Goal: Task Accomplishment & Management: Manage account settings

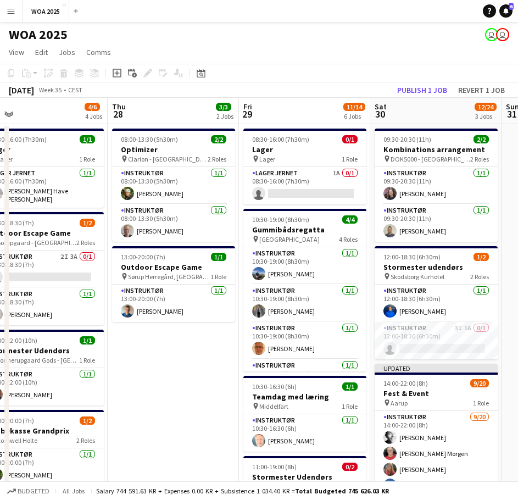
scroll to position [0, 261]
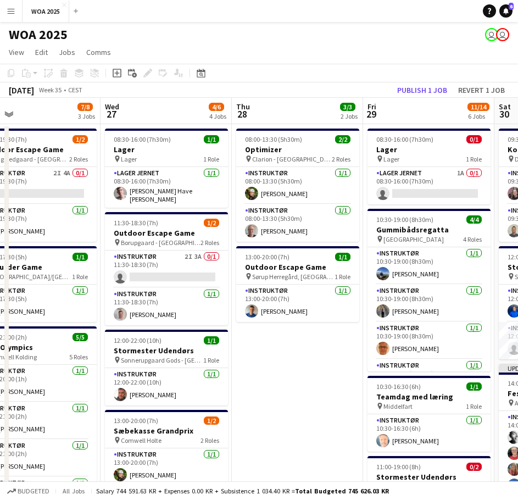
drag, startPoint x: 0, startPoint y: 0, endPoint x: 388, endPoint y: 355, distance: 525.8
click at [388, 355] on app-calendar-viewport "Sun 24 Mon 25 4/4 3 Jobs Tue 26 7/8 3 Jobs Wed 27 4/6 4 Jobs Thu 28 3/3 2 Jobs …" at bounding box center [259, 469] width 518 height 743
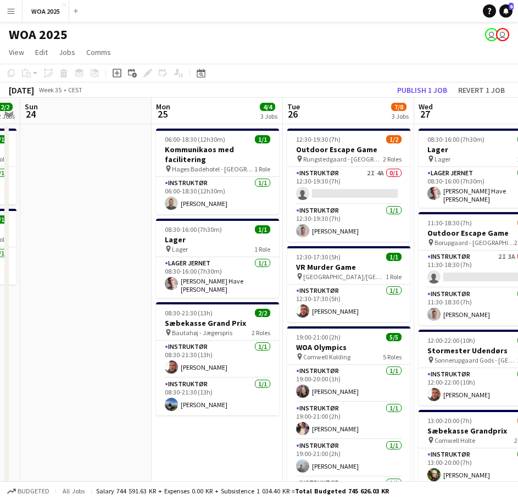
drag, startPoint x: 74, startPoint y: 400, endPoint x: 461, endPoint y: 382, distance: 386.9
click at [461, 382] on app-calendar-viewport "Fri 22 26/28 3 Jobs Sat 23 2/2 2 Jobs Sun 24 Mon 25 4/4 3 Jobs Tue 26 7/8 3 Job…" at bounding box center [259, 469] width 518 height 743
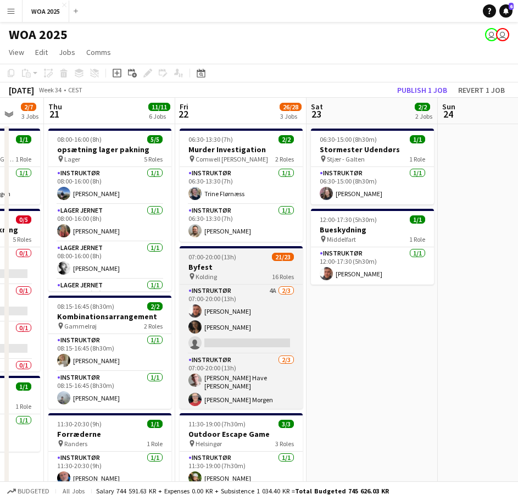
drag, startPoint x: 206, startPoint y: 366, endPoint x: 341, endPoint y: 366, distance: 135.6
click at [460, 361] on app-calendar-viewport "Tue 19 4/5 2 Jobs Wed 20 2/7 3 Jobs Thu 21 11/11 6 Jobs Fri 22 26/28 3 Jobs Sat…" at bounding box center [259, 469] width 518 height 743
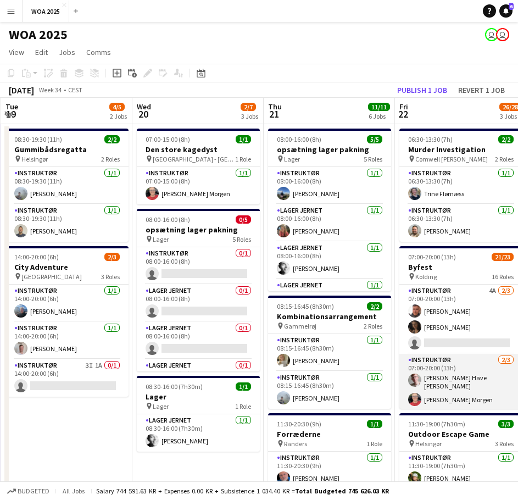
drag, startPoint x: 279, startPoint y: 370, endPoint x: 480, endPoint y: 362, distance: 200.6
click at [467, 366] on app-calendar-viewport "Mon 18 2/2 2 Jobs Tue 19 4/5 2 Jobs Wed 20 2/7 3 Jobs Thu 21 11/11 6 Jobs Fri 2…" at bounding box center [259, 469] width 518 height 743
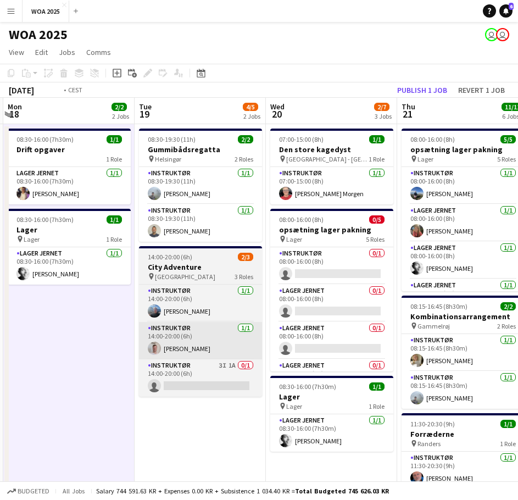
drag, startPoint x: 192, startPoint y: 355, endPoint x: 388, endPoint y: 335, distance: 197.0
click at [406, 338] on app-calendar-viewport "Sat 16 Sun 17 Mon 18 2/2 2 Jobs Tue 19 4/5 2 Jobs Wed 20 2/7 3 Jobs Thu 21 11/1…" at bounding box center [259, 469] width 518 height 743
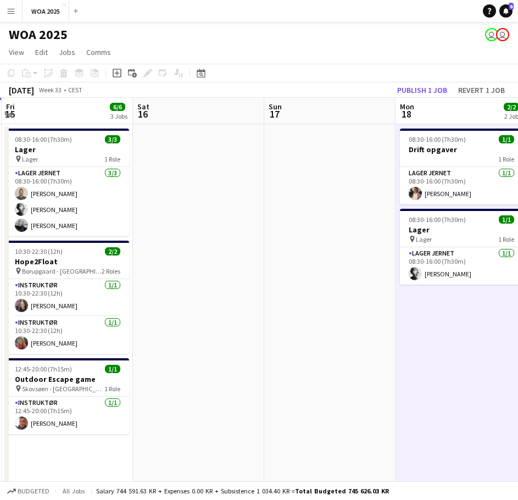
drag, startPoint x: 265, startPoint y: 317, endPoint x: 425, endPoint y: 299, distance: 160.8
click at [425, 299] on app-calendar-viewport "Wed 13 2/2 2 Jobs Thu 14 2/2 1 Job Fri 15 6/6 3 Jobs Sat 16 Sun 17 Mon 18 2/2 2…" at bounding box center [259, 469] width 518 height 743
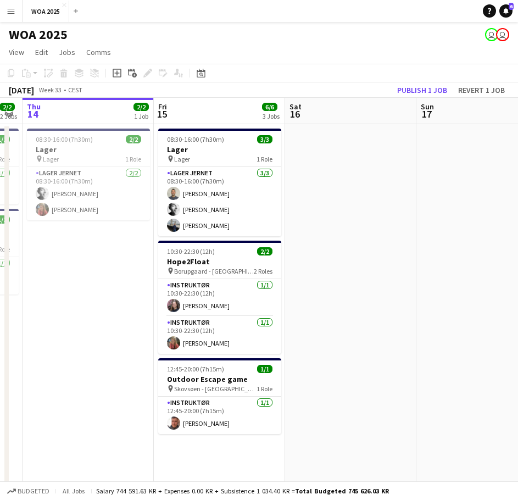
scroll to position [0, 236]
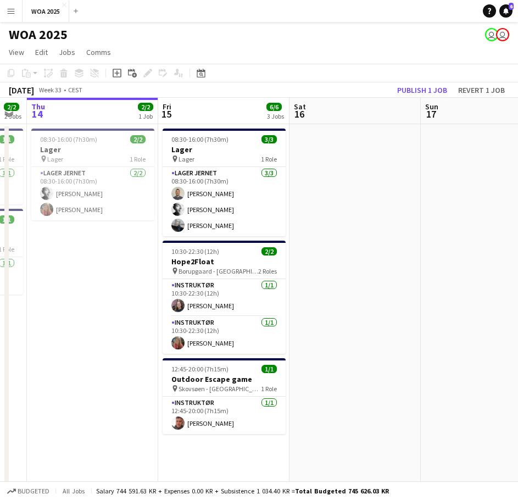
drag, startPoint x: 216, startPoint y: 287, endPoint x: 361, endPoint y: 291, distance: 144.5
click at [361, 291] on app-calendar-viewport "Tue 12 9/9 1 Job Wed 13 2/2 2 Jobs Thu 14 2/2 1 Job Fri 15 6/6 3 Jobs Sat 16 Su…" at bounding box center [259, 469] width 518 height 743
click at [409, 87] on button "Publish 1 job" at bounding box center [422, 90] width 59 height 14
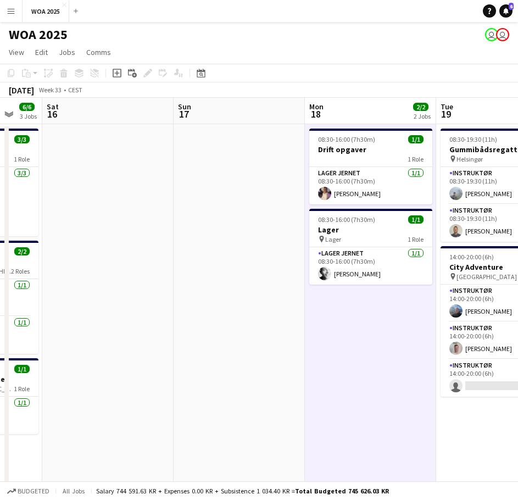
drag, startPoint x: 443, startPoint y: 247, endPoint x: 219, endPoint y: 268, distance: 225.6
click at [208, 262] on app-calendar-viewport "Wed 13 2/2 2 Jobs Thu 14 2/2 1 Job Fri 15 6/6 3 Jobs Sat 16 Sun 17 Mon 18 2/2 2…" at bounding box center [259, 469] width 518 height 743
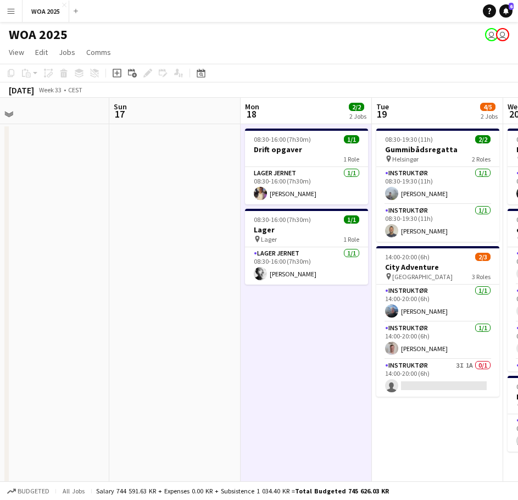
drag, startPoint x: 233, startPoint y: 288, endPoint x: 107, endPoint y: 296, distance: 126.5
click at [103, 292] on app-calendar-viewport "Wed 13 2/2 2 Jobs Thu 14 2/2 1 Job Fri 15 6/6 3 Jobs Sat 16 Sun 17 Mon 18 2/2 2…" at bounding box center [259, 469] width 518 height 743
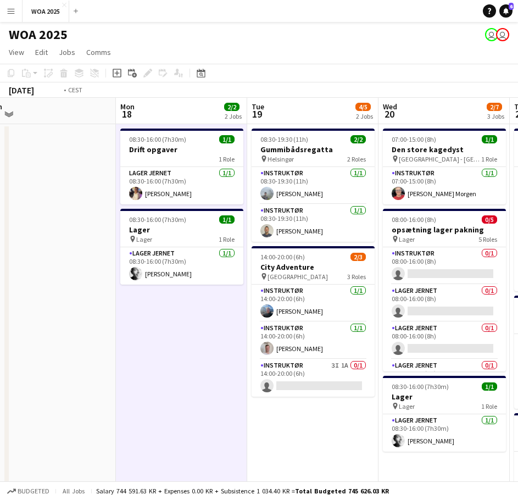
drag, startPoint x: 226, startPoint y: 330, endPoint x: -8, endPoint y: 310, distance: 234.8
click at [0, 310] on html "Menu Boards Boards Boards All jobs Status Workforce Workforce My Workforce Recr…" at bounding box center [259, 430] width 518 height 860
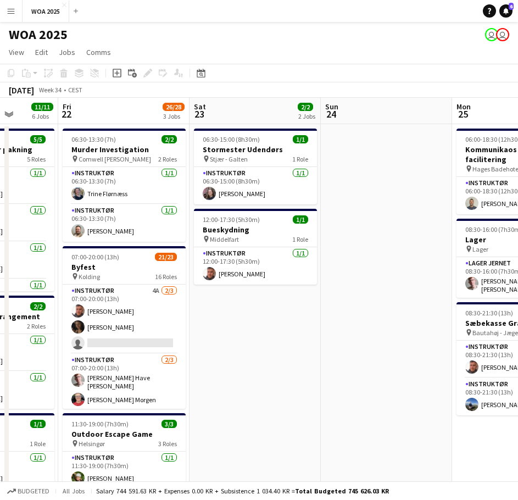
drag, startPoint x: 350, startPoint y: 294, endPoint x: 17, endPoint y: 306, distance: 332.9
click at [18, 305] on app-calendar-viewport "Mon 18 2/2 2 Jobs Tue 19 4/5 2 Jobs Wed 20 2/7 3 Jobs Thu 21 11/11 6 Jobs Fri 2…" at bounding box center [259, 469] width 518 height 743
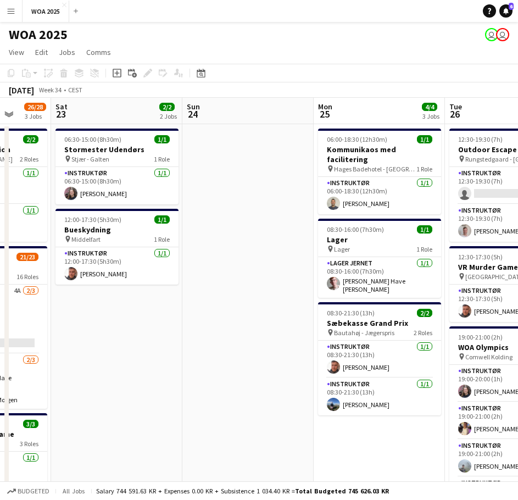
drag, startPoint x: 373, startPoint y: 263, endPoint x: 42, endPoint y: 283, distance: 331.1
click at [43, 283] on app-calendar-viewport "Tue 19 4/5 2 Jobs Wed 20 2/7 3 Jobs Thu 21 11/11 6 Jobs Fri 22 26/28 3 Jobs Sat…" at bounding box center [259, 469] width 518 height 743
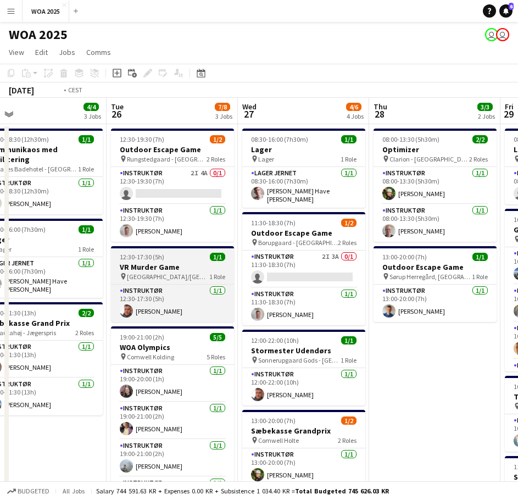
drag, startPoint x: 322, startPoint y: 259, endPoint x: 68, endPoint y: 277, distance: 254.8
click at [68, 276] on app-calendar-viewport "Fri 22 26/28 3 Jobs Sat 23 2/2 2 Jobs Sun 24 Mon 25 4/4 3 Jobs Tue 26 7/8 3 Job…" at bounding box center [259, 469] width 518 height 743
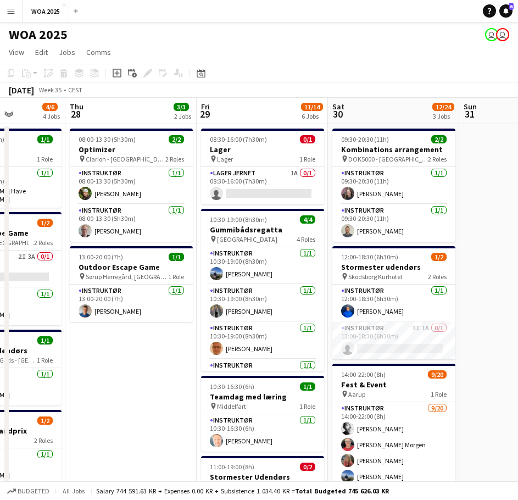
scroll to position [0, 353]
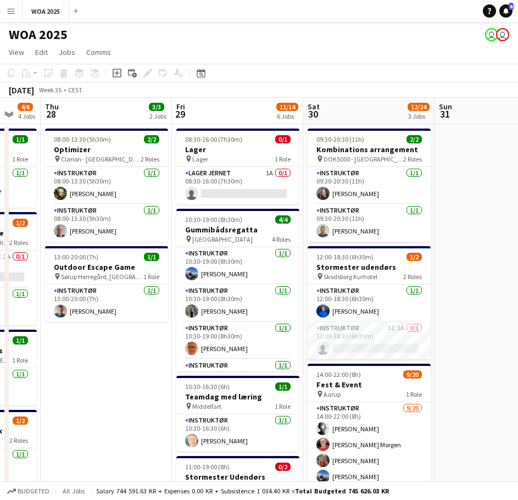
drag, startPoint x: 334, startPoint y: 273, endPoint x: 138, endPoint y: 272, distance: 196.5
click at [138, 272] on app-calendar-viewport "Mon 25 4/4 3 Jobs Tue 26 7/8 3 Jobs Wed 27 4/6 4 Jobs Thu 28 3/3 2 Jobs Fri 29 …" at bounding box center [259, 469] width 518 height 743
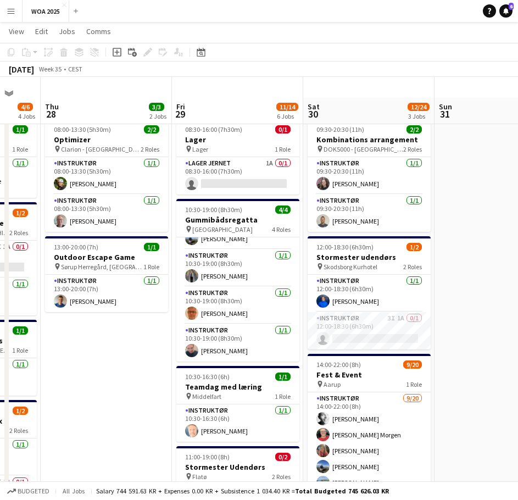
scroll to position [0, 0]
